Goal: Obtain resource: Obtain resource

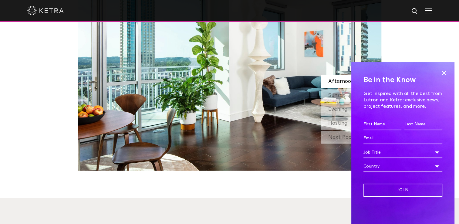
scroll to position [728, 0]
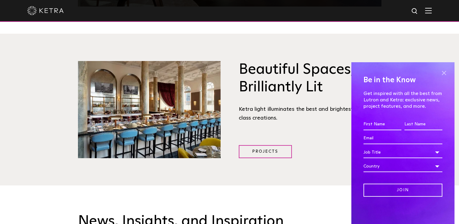
click at [443, 73] on span at bounding box center [443, 72] width 9 height 9
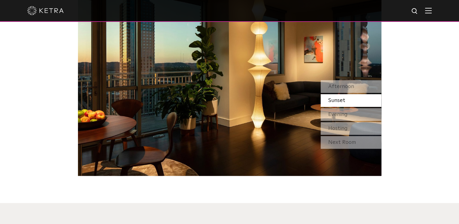
scroll to position [394, 0]
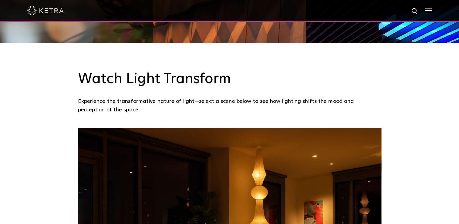
click at [432, 15] on div at bounding box center [229, 10] width 404 height 21
click at [432, 12] on img at bounding box center [428, 11] width 7 height 6
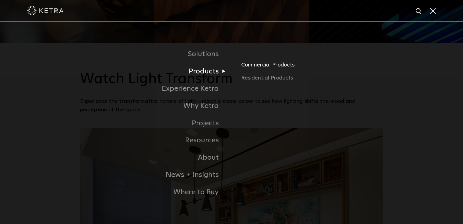
click at [268, 66] on link "Commercial Products" at bounding box center [312, 66] width 142 height 13
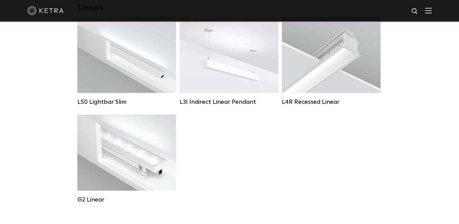
scroll to position [364, 0]
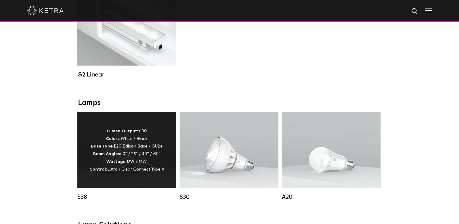
click at [136, 151] on p "Lumen Output: 1100 Colors: White / Black Base Type: E26 Edison Base / GU24 Beam…" at bounding box center [126, 150] width 75 height 46
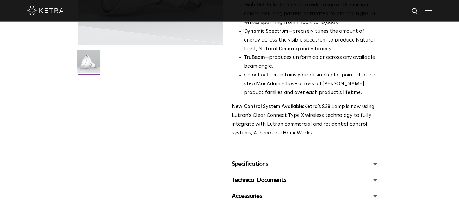
scroll to position [152, 0]
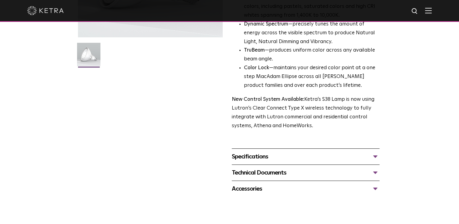
click at [375, 156] on div "Specifications" at bounding box center [306, 157] width 148 height 10
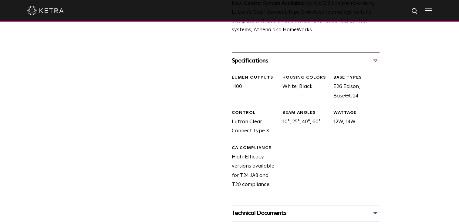
scroll to position [364, 0]
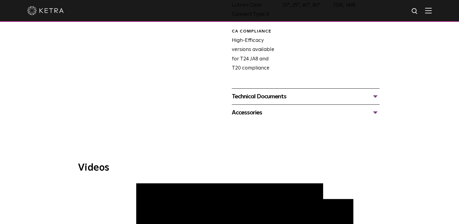
click at [375, 95] on div "Technical Documents" at bounding box center [306, 97] width 148 height 10
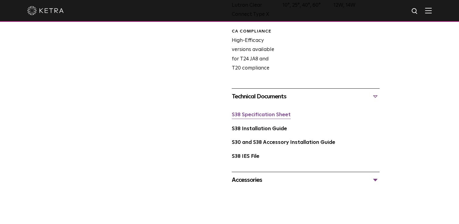
click at [269, 116] on link "S38 Specification Sheet" at bounding box center [261, 114] width 59 height 5
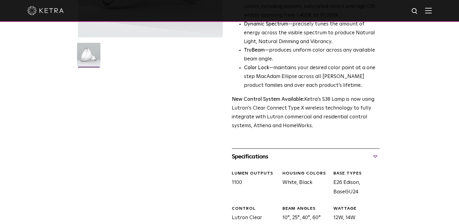
scroll to position [0, 0]
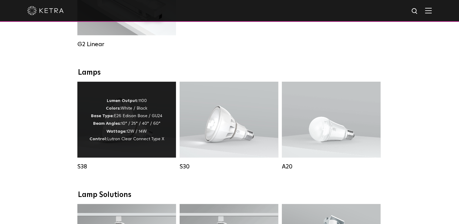
scroll to position [455, 0]
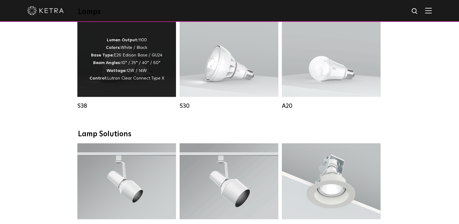
click at [125, 82] on p "Lumen Output: 1100 Colors: White / Black Base Type: E26 Edison Base / GU24 Beam…" at bounding box center [126, 59] width 75 height 46
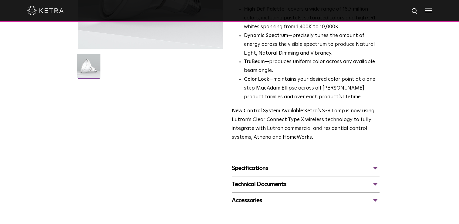
scroll to position [152, 0]
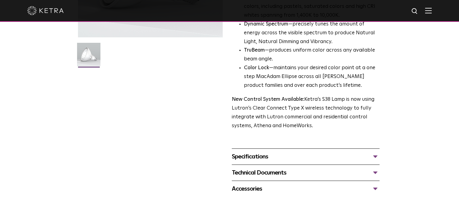
click at [374, 172] on div "Technical Documents" at bounding box center [306, 173] width 148 height 10
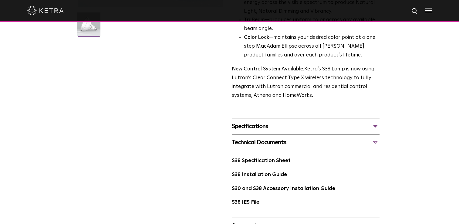
scroll to position [212, 0]
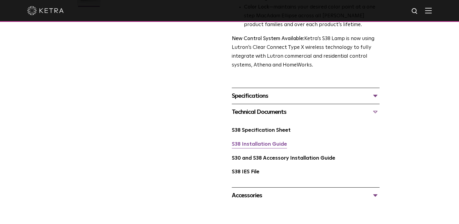
click at [277, 143] on link "S38 Installation Guide" at bounding box center [259, 144] width 55 height 5
